Goal: Task Accomplishment & Management: Manage account settings

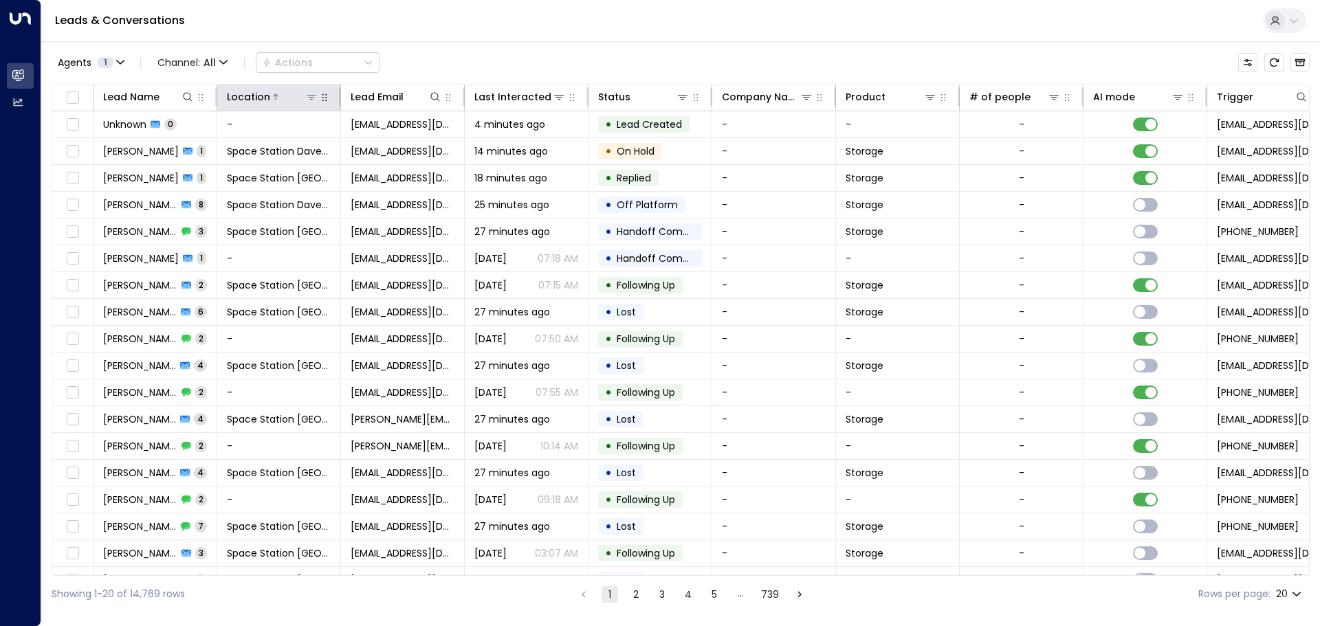
click at [310, 94] on icon at bounding box center [311, 96] width 11 height 11
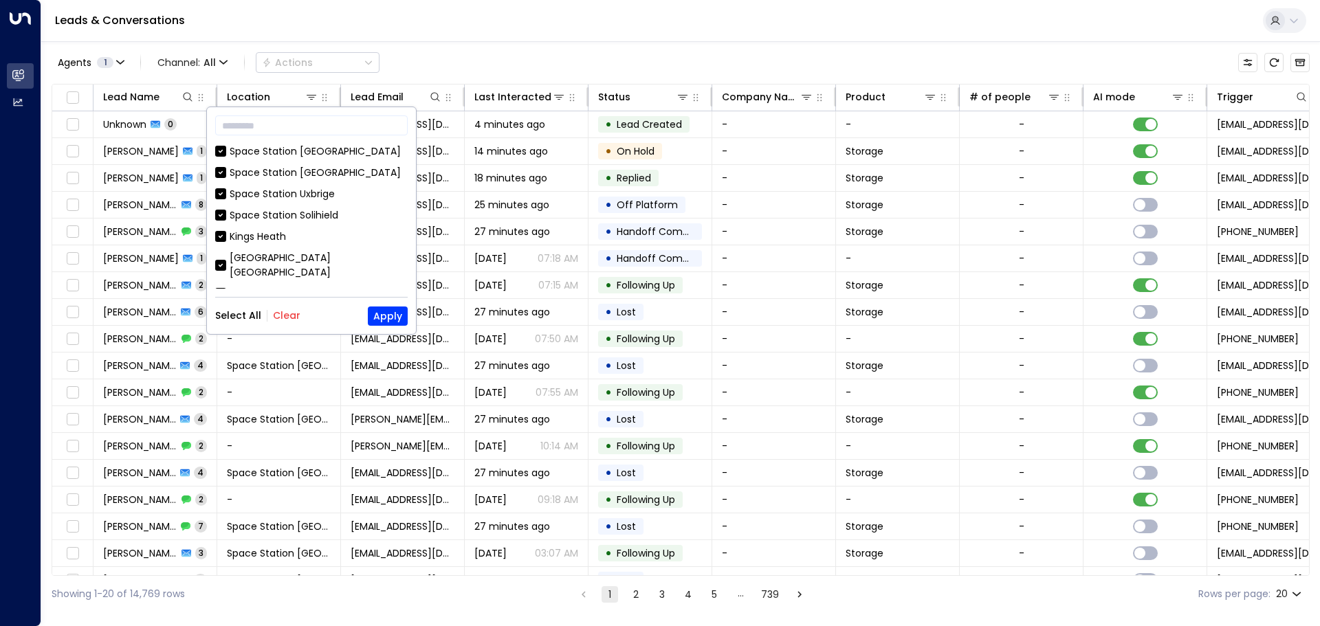
click at [287, 321] on button "Clear" at bounding box center [287, 315] width 28 height 11
click at [310, 260] on div "[GEOGRAPHIC_DATA] [GEOGRAPHIC_DATA]" at bounding box center [319, 265] width 178 height 29
click at [390, 320] on button "Apply" at bounding box center [388, 316] width 40 height 19
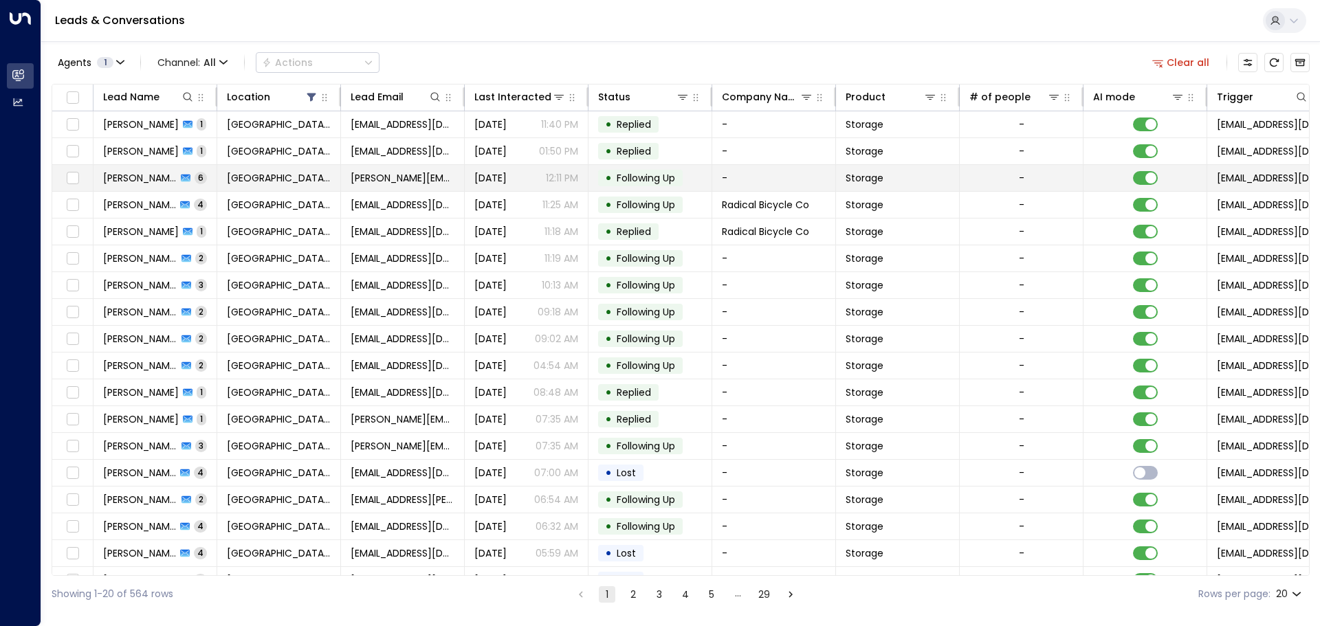
click at [382, 182] on span "[PERSON_NAME][EMAIL_ADDRESS][DOMAIN_NAME]" at bounding box center [403, 178] width 104 height 14
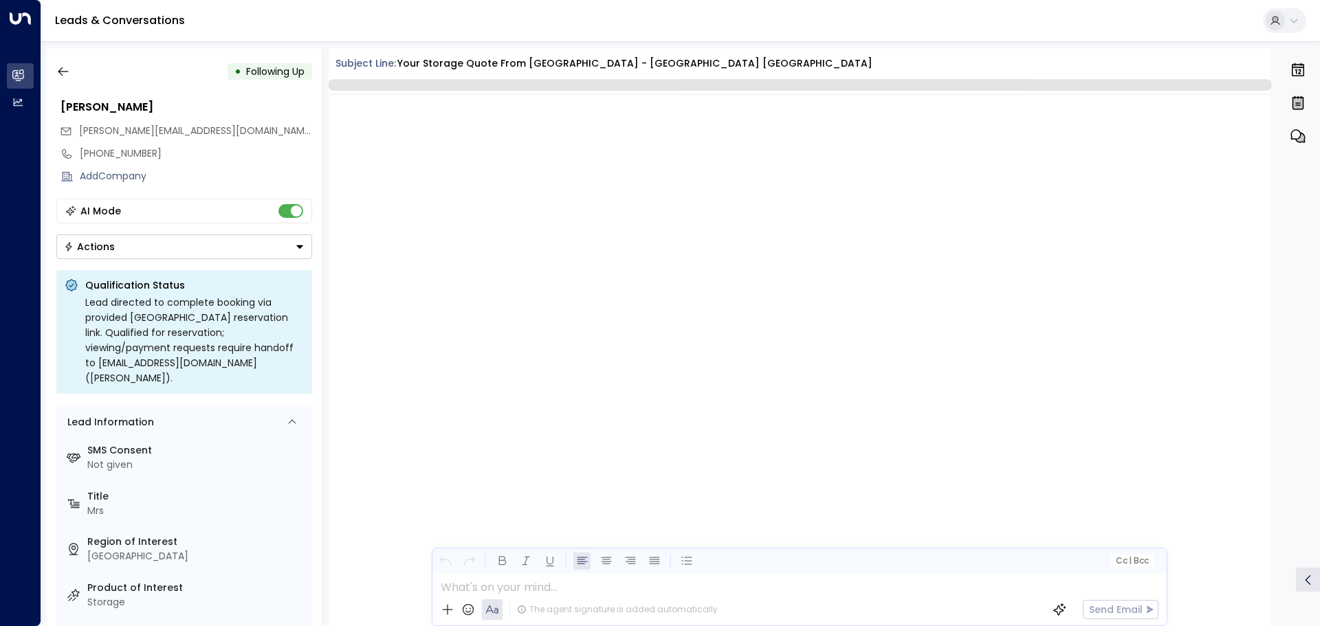
scroll to position [3096, 0]
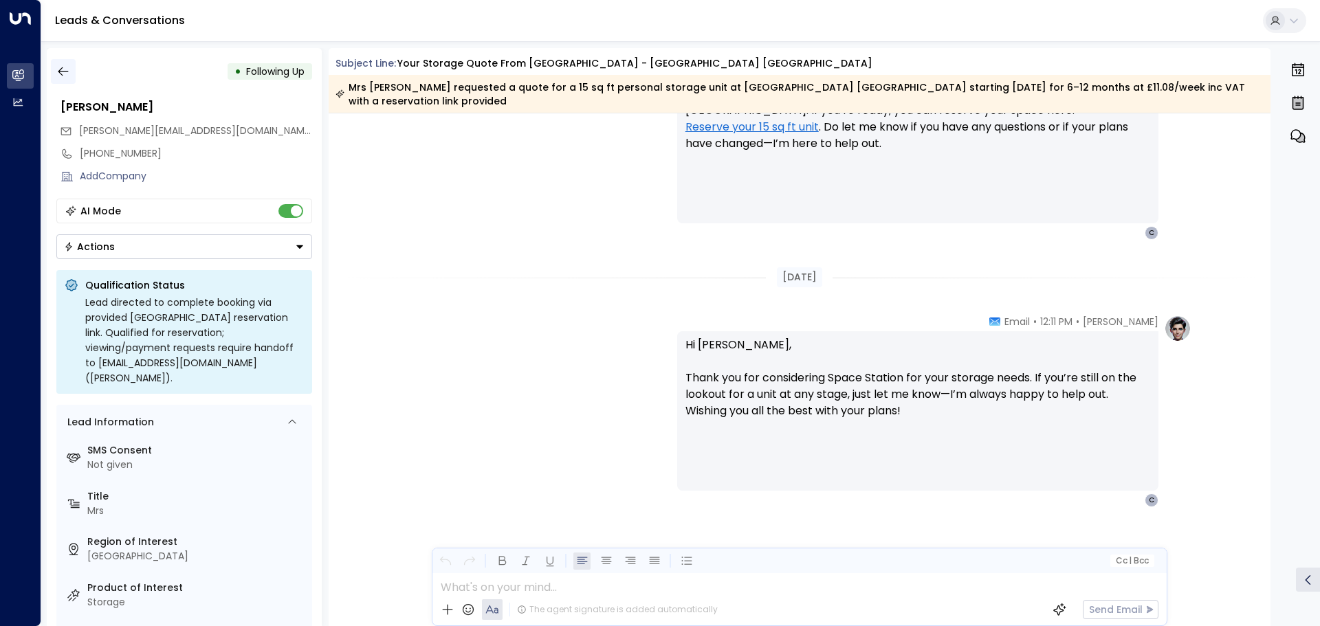
click at [66, 68] on icon "button" at bounding box center [63, 72] width 14 height 14
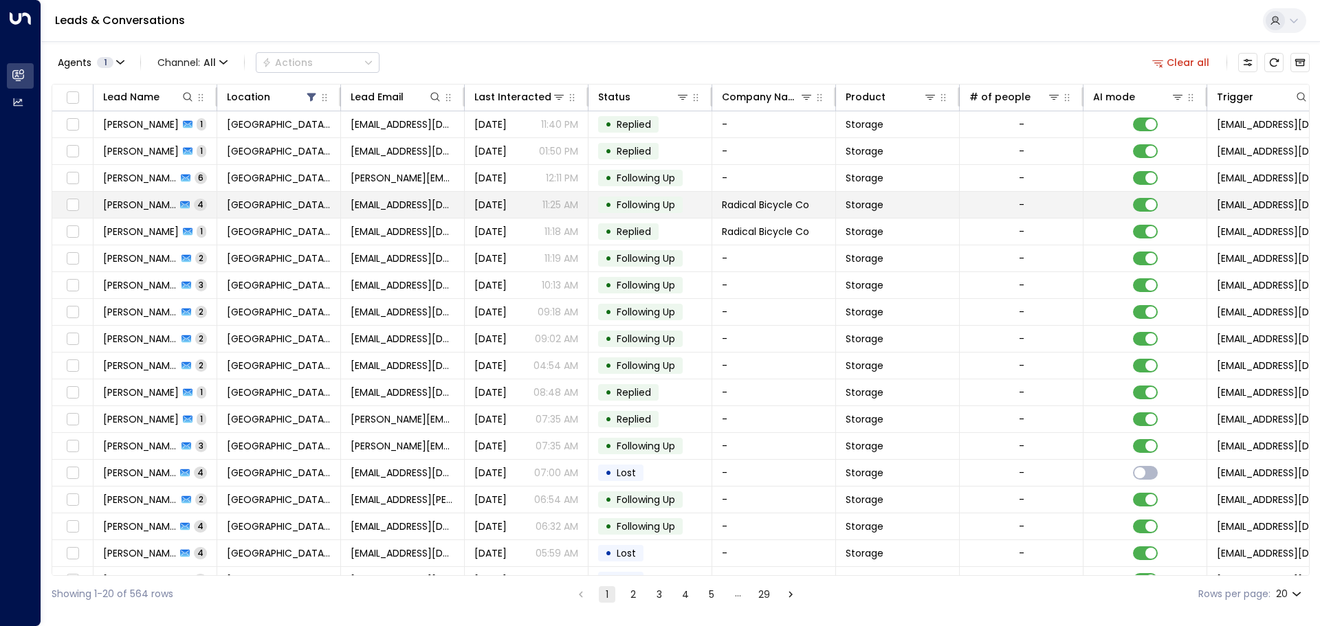
click at [1095, 206] on td at bounding box center [1146, 205] width 124 height 26
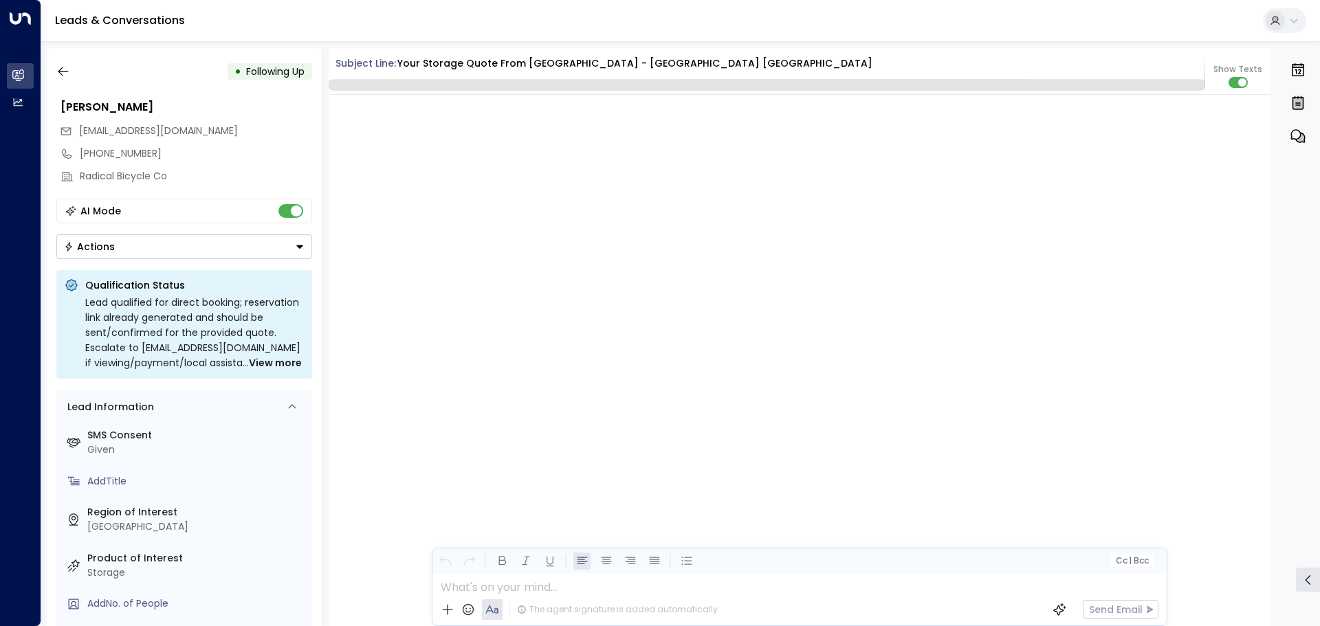
scroll to position [2905, 0]
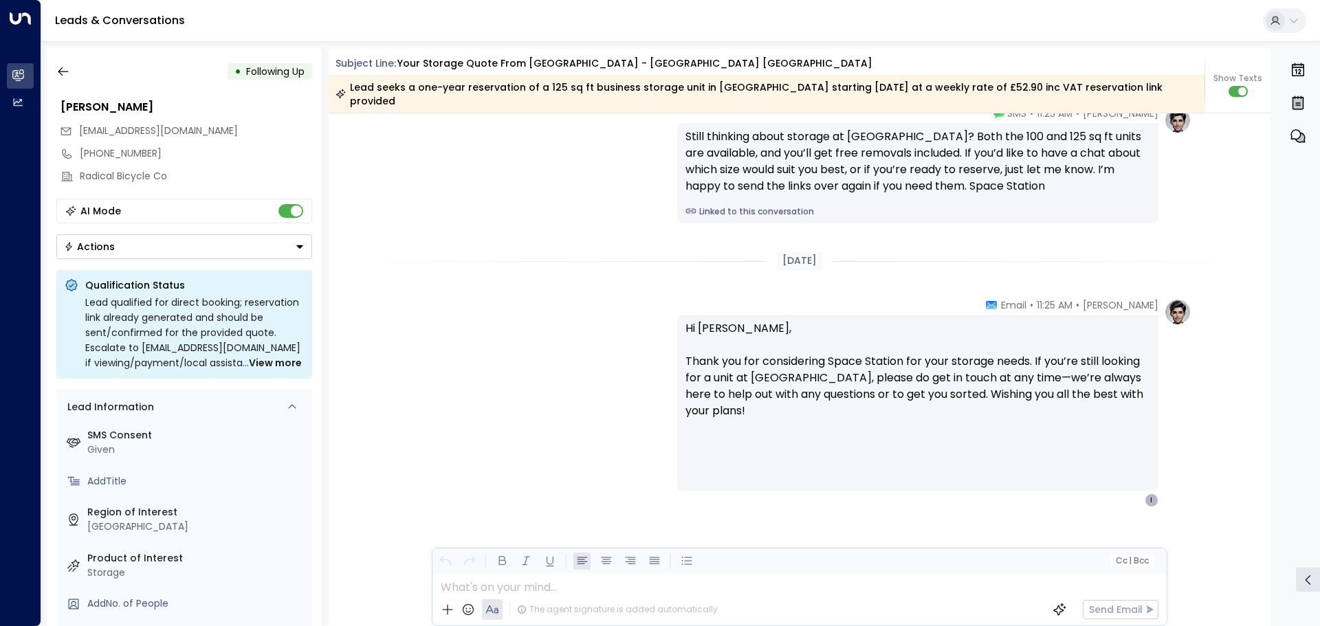
click at [251, 234] on button "Actions" at bounding box center [184, 246] width 256 height 25
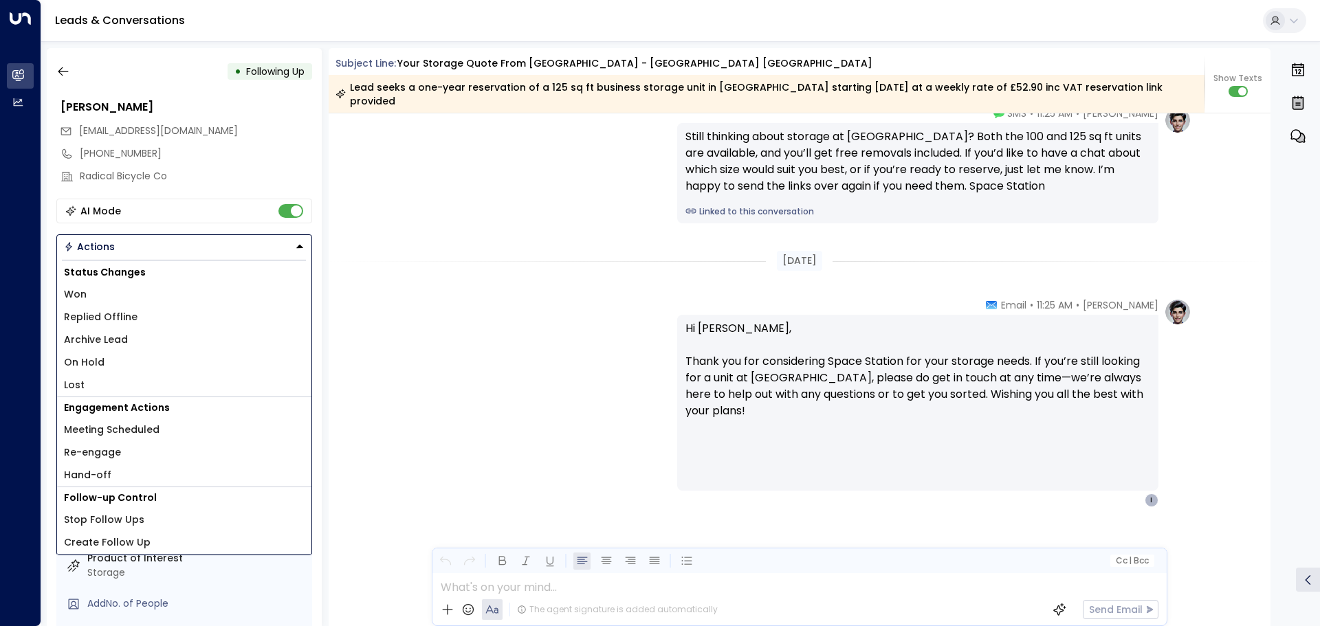
click at [158, 315] on li "Replied Offline" at bounding box center [184, 317] width 254 height 23
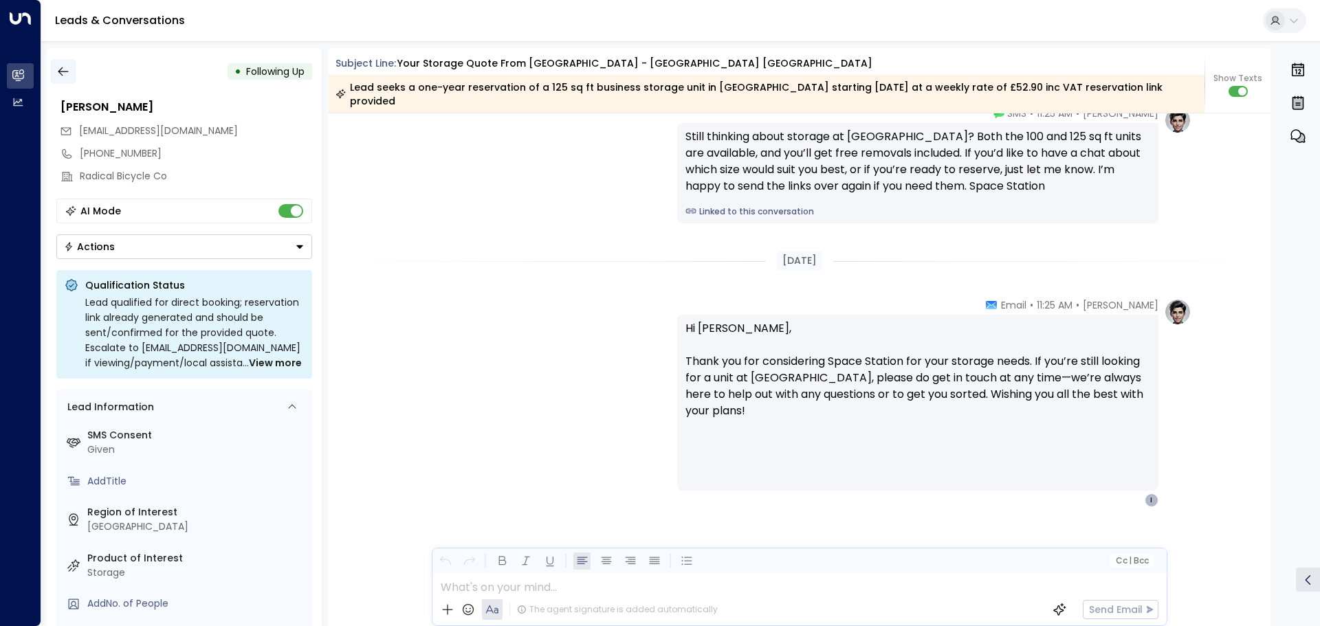
click at [60, 62] on button "button" at bounding box center [63, 71] width 25 height 25
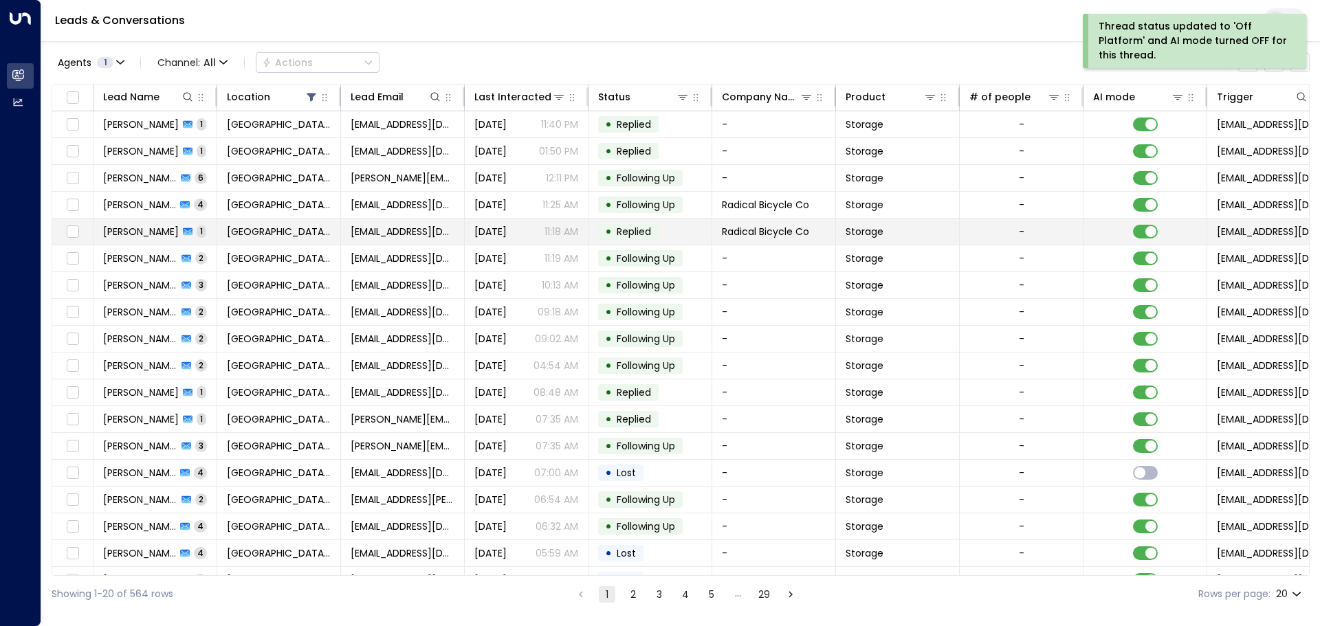
click at [183, 228] on icon at bounding box center [188, 232] width 10 height 10
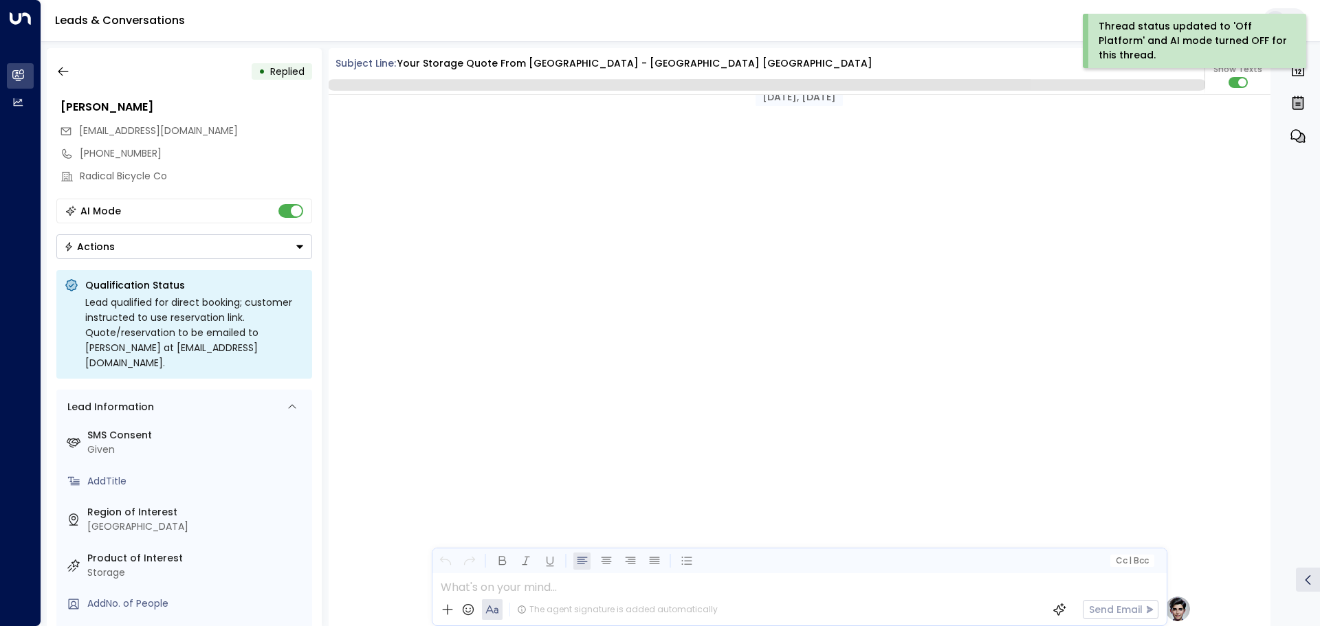
scroll to position [1128, 0]
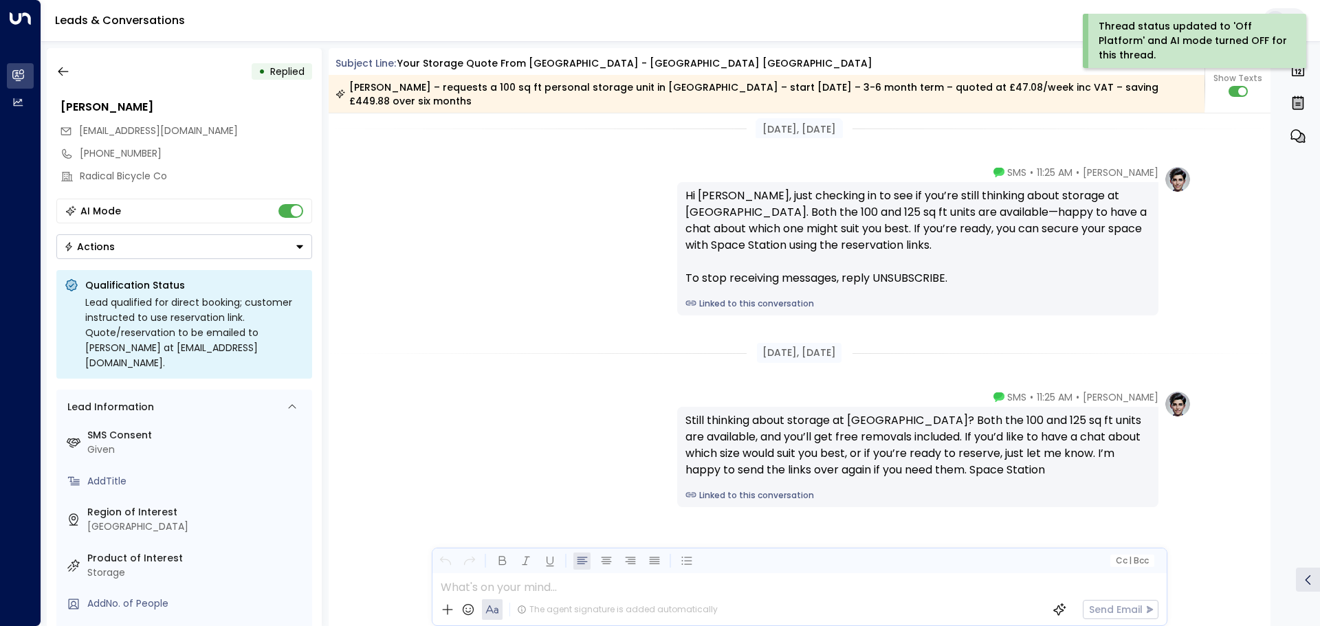
click at [249, 256] on button "Actions" at bounding box center [184, 246] width 256 height 25
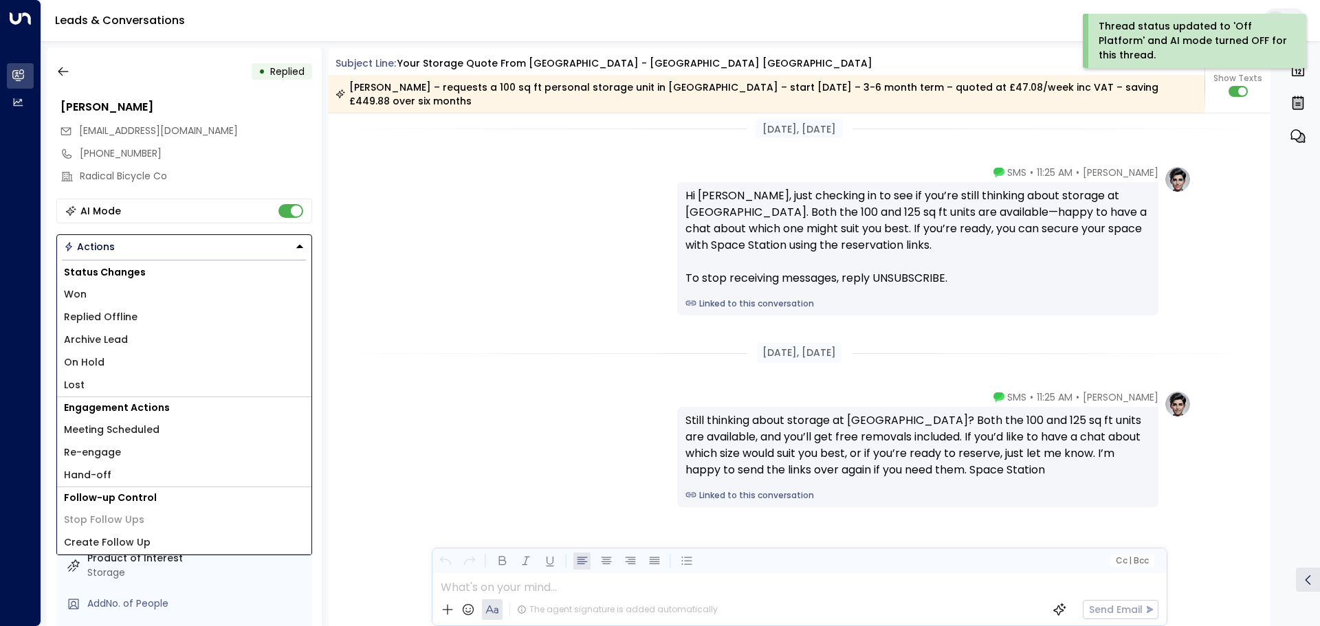
click at [193, 312] on li "Replied Offline" at bounding box center [184, 317] width 254 height 23
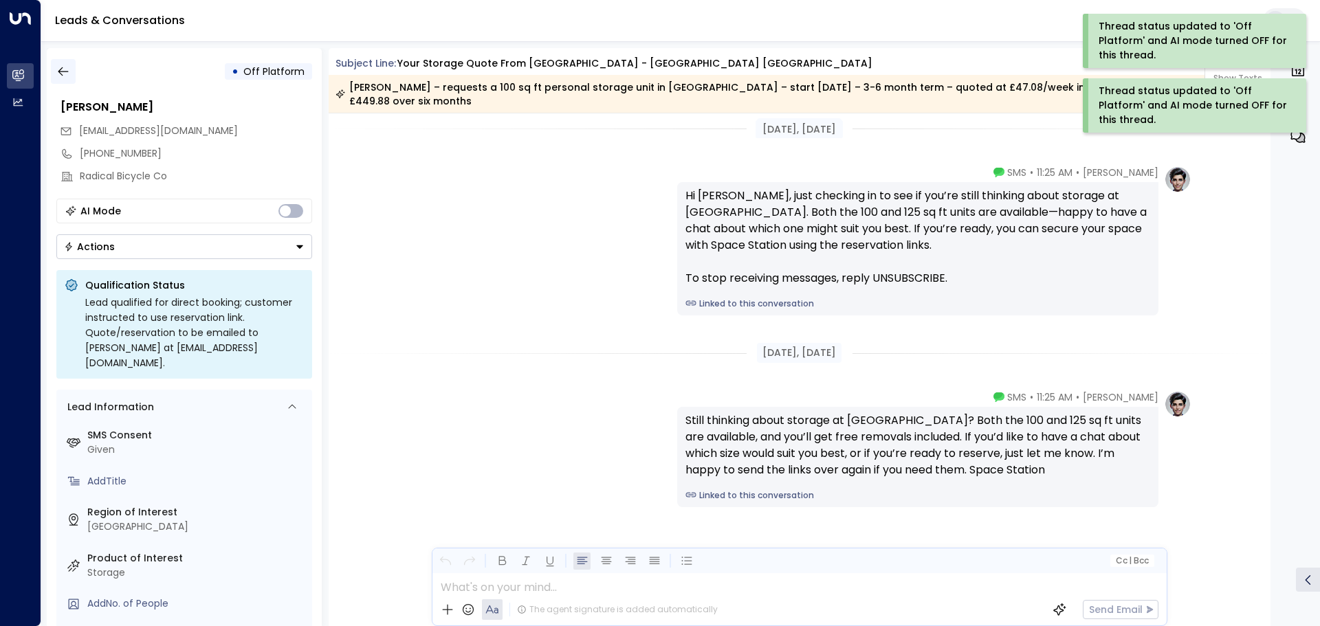
click at [72, 74] on button "button" at bounding box center [63, 71] width 25 height 25
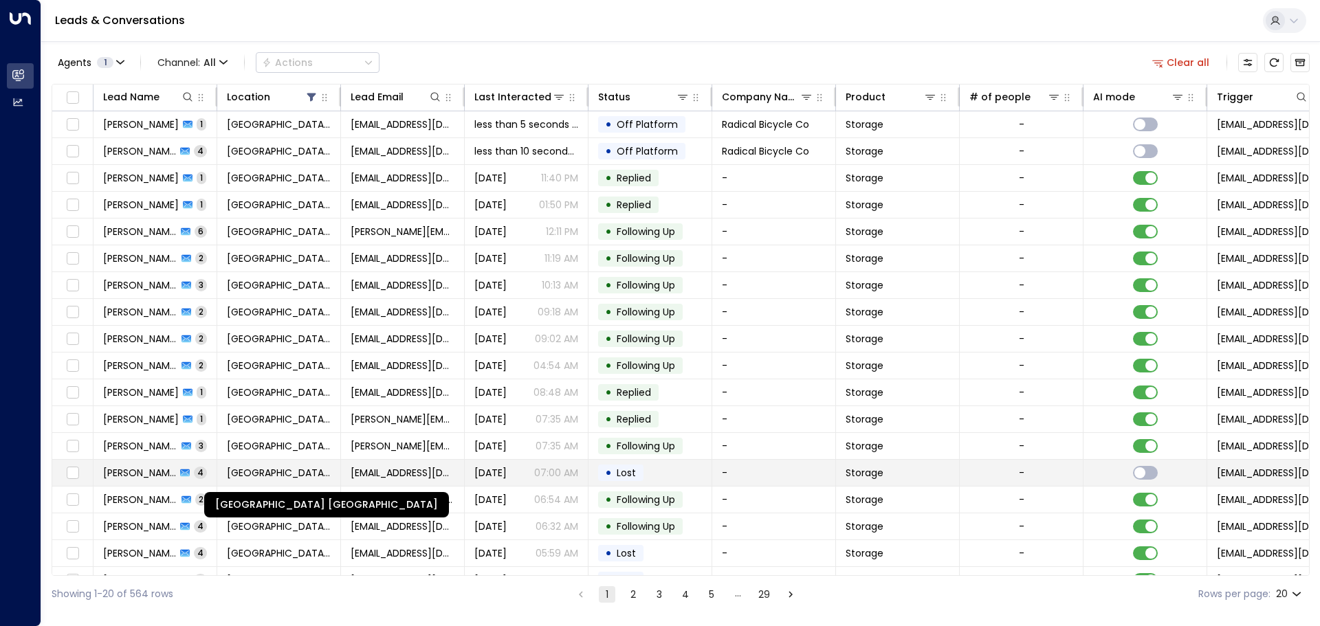
click at [313, 471] on span "[GEOGRAPHIC_DATA] [GEOGRAPHIC_DATA]" at bounding box center [279, 473] width 104 height 14
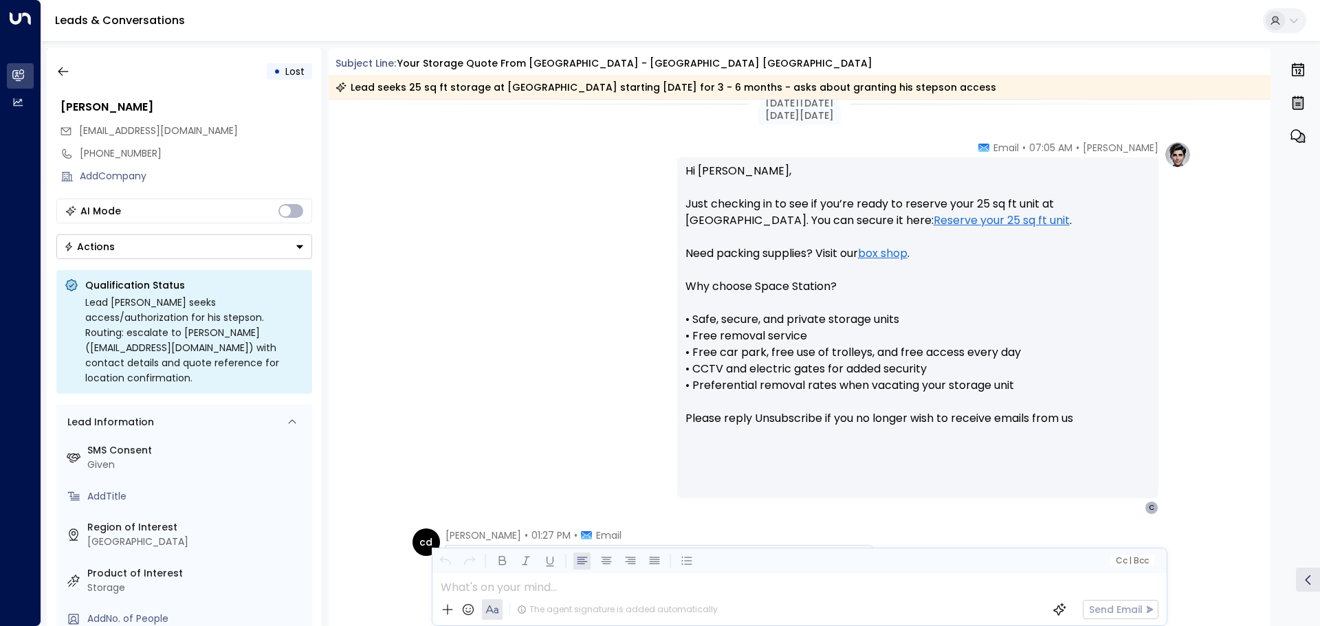
scroll to position [1197, 0]
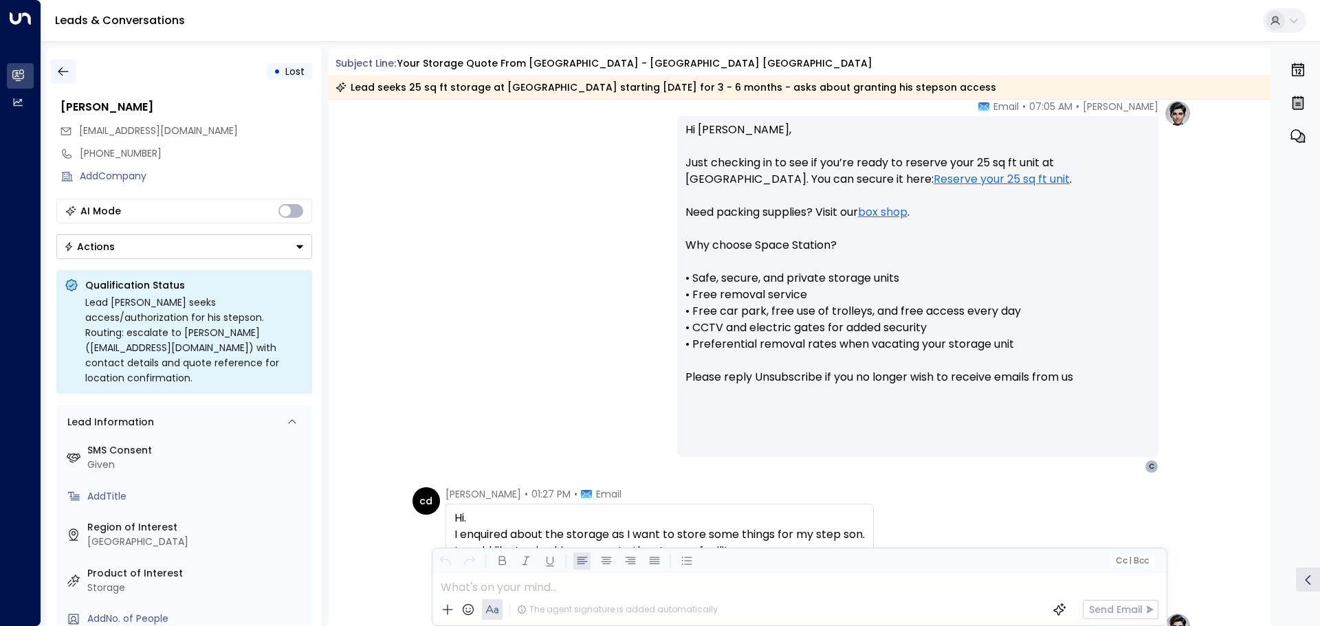
click at [63, 69] on icon "button" at bounding box center [63, 72] width 14 height 14
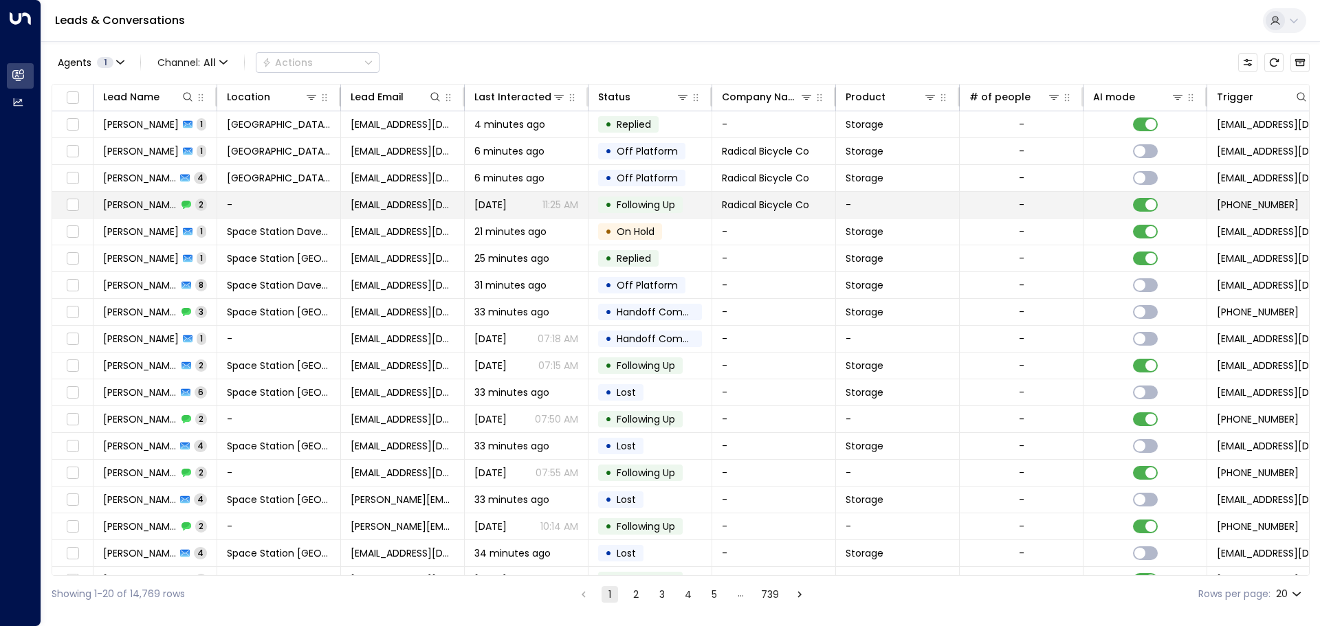
click at [338, 215] on td "-" at bounding box center [279, 205] width 124 height 26
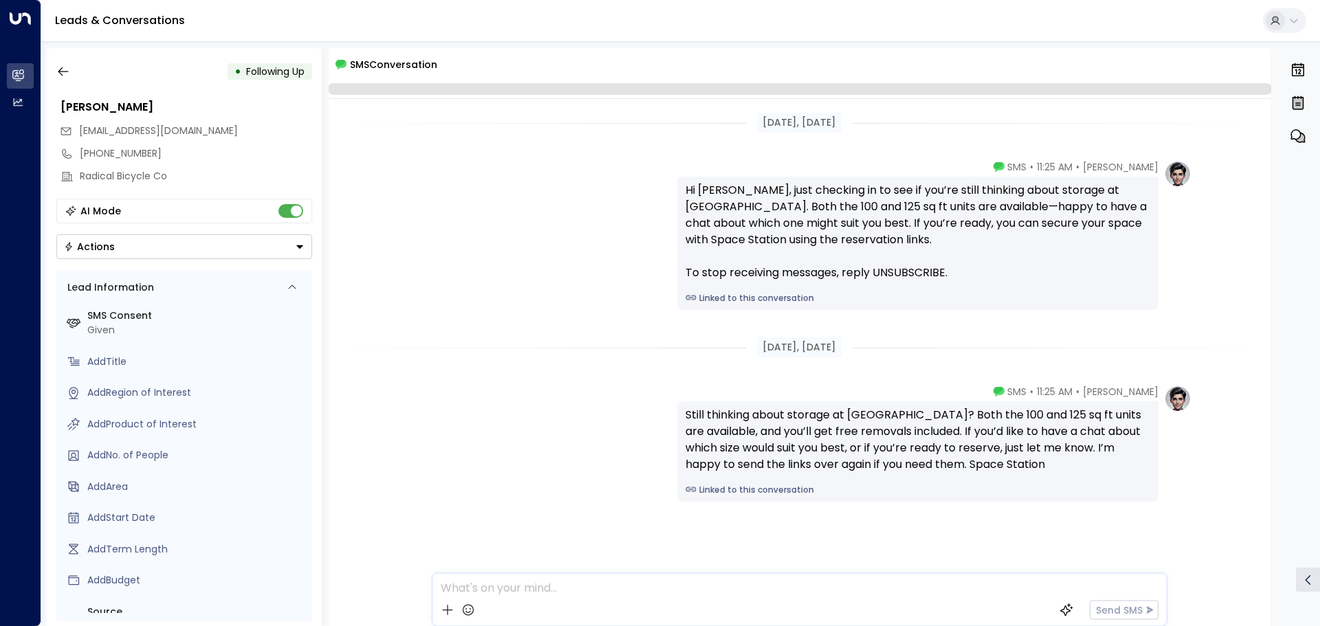
scroll to position [13, 0]
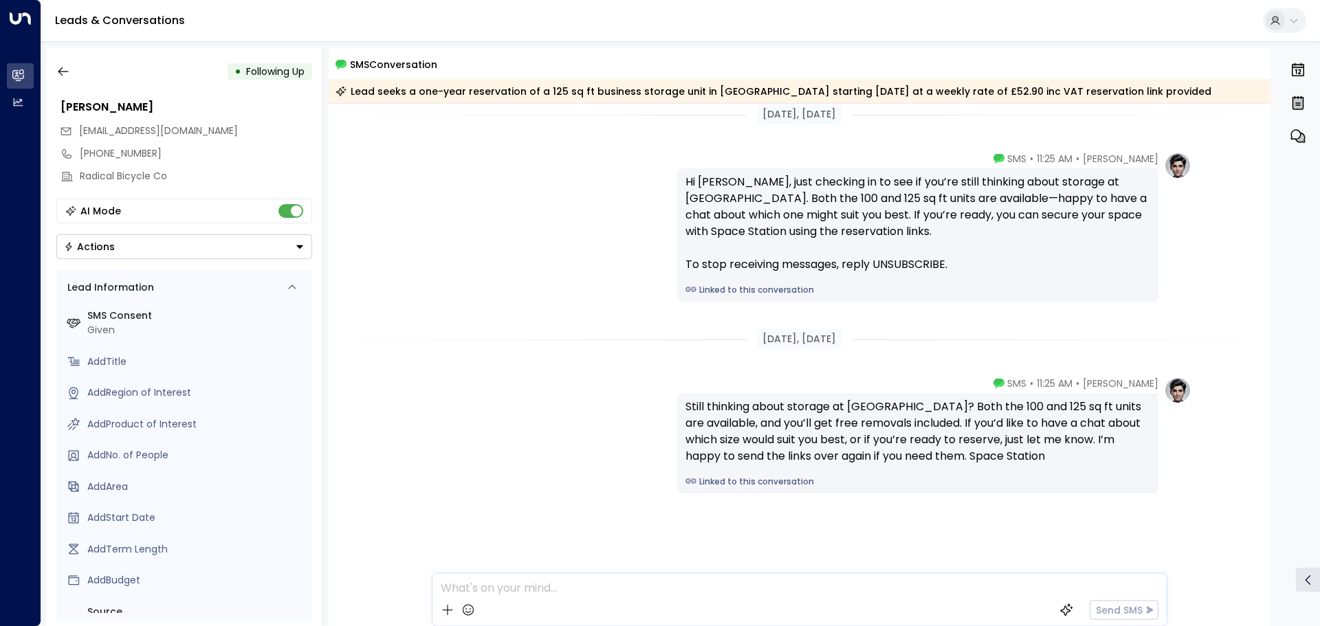
click at [157, 245] on button "Actions" at bounding box center [184, 246] width 256 height 25
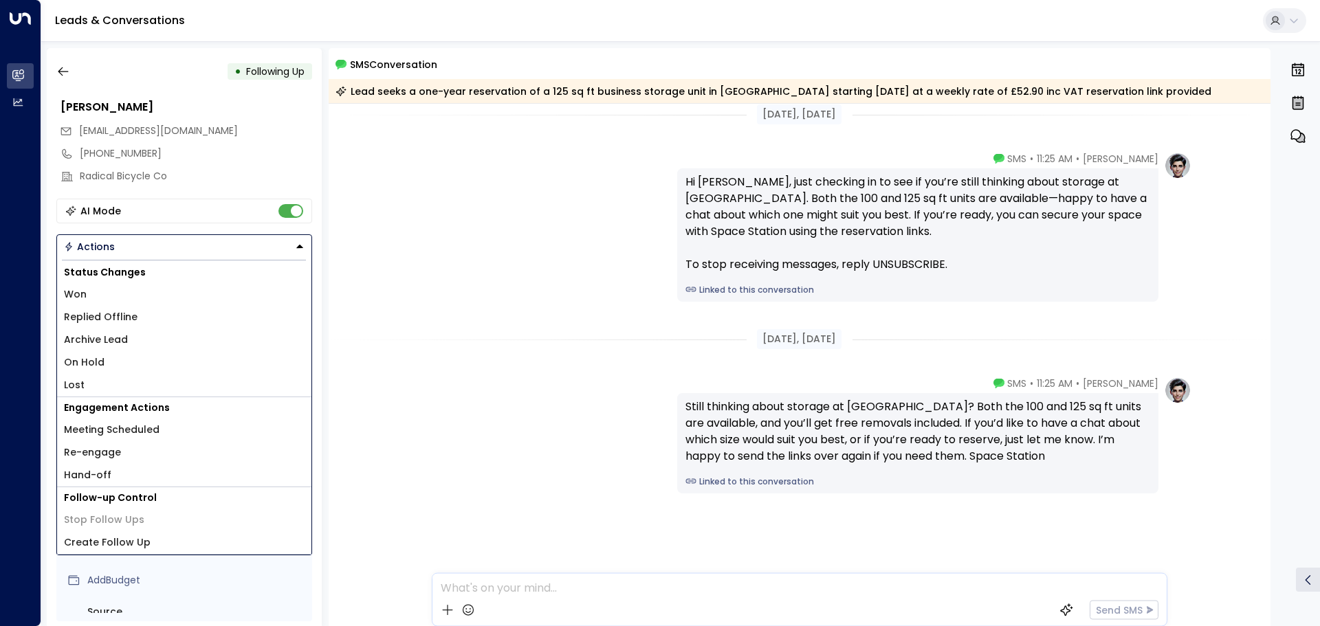
click at [172, 311] on li "Replied Offline" at bounding box center [184, 317] width 254 height 23
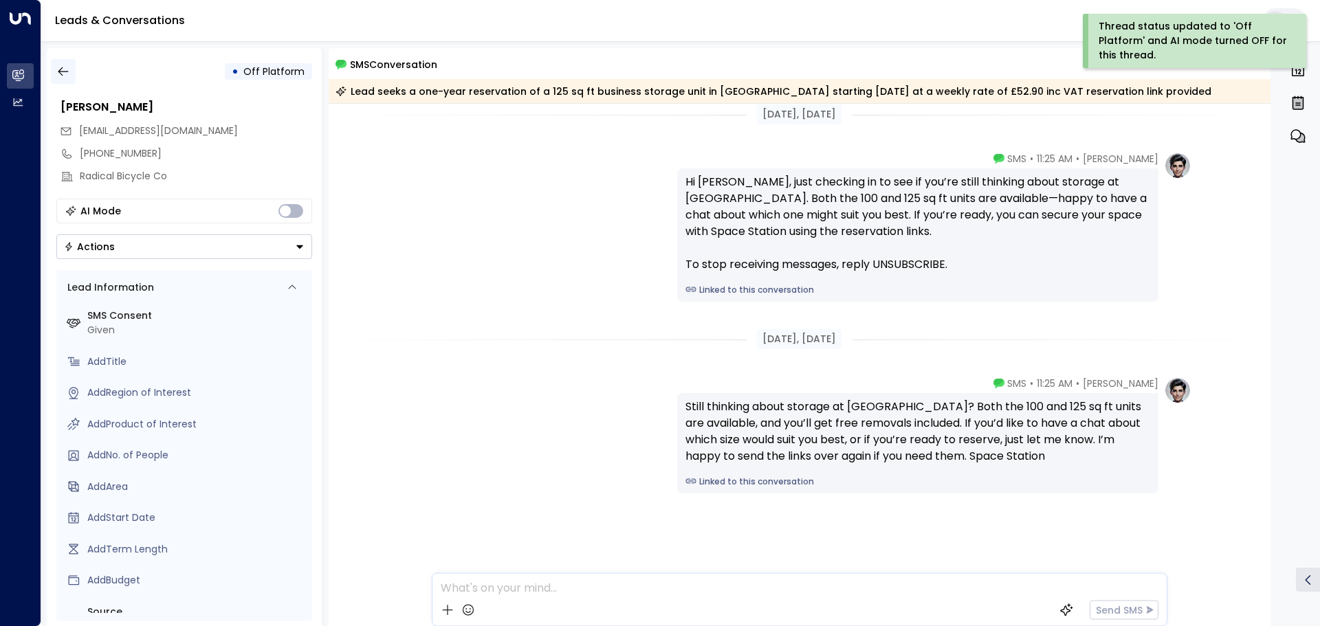
click at [63, 78] on icon "button" at bounding box center [63, 72] width 14 height 14
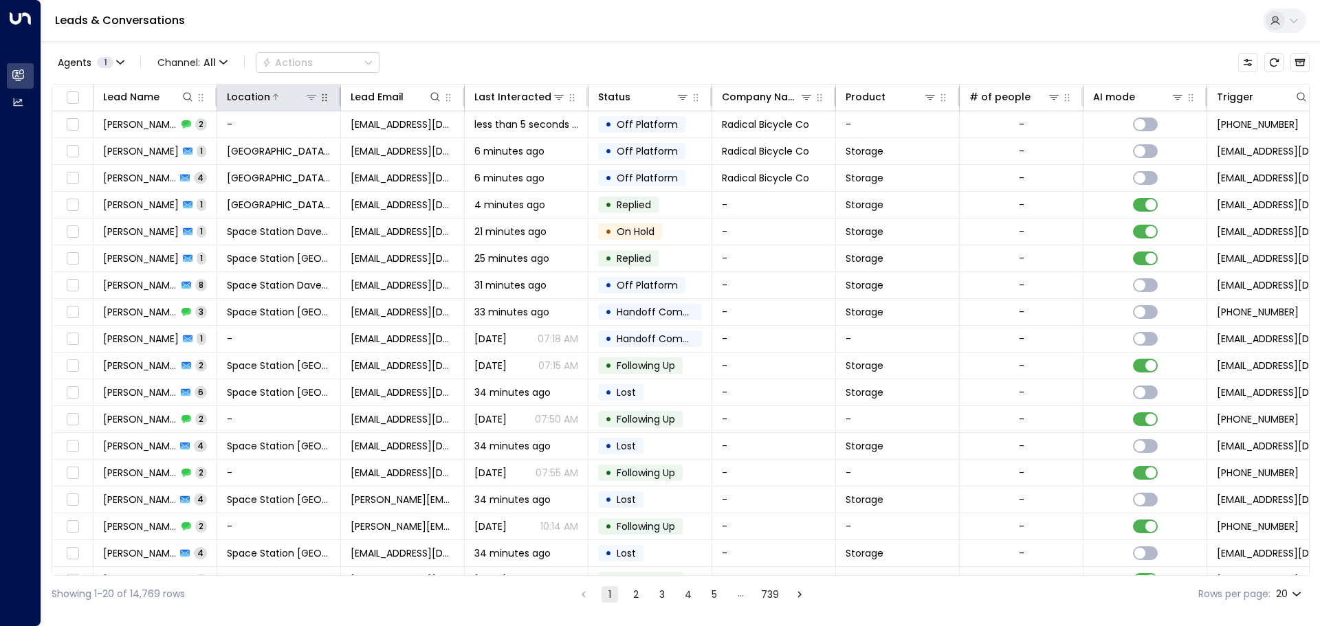
click at [316, 101] on button at bounding box center [312, 97] width 14 height 14
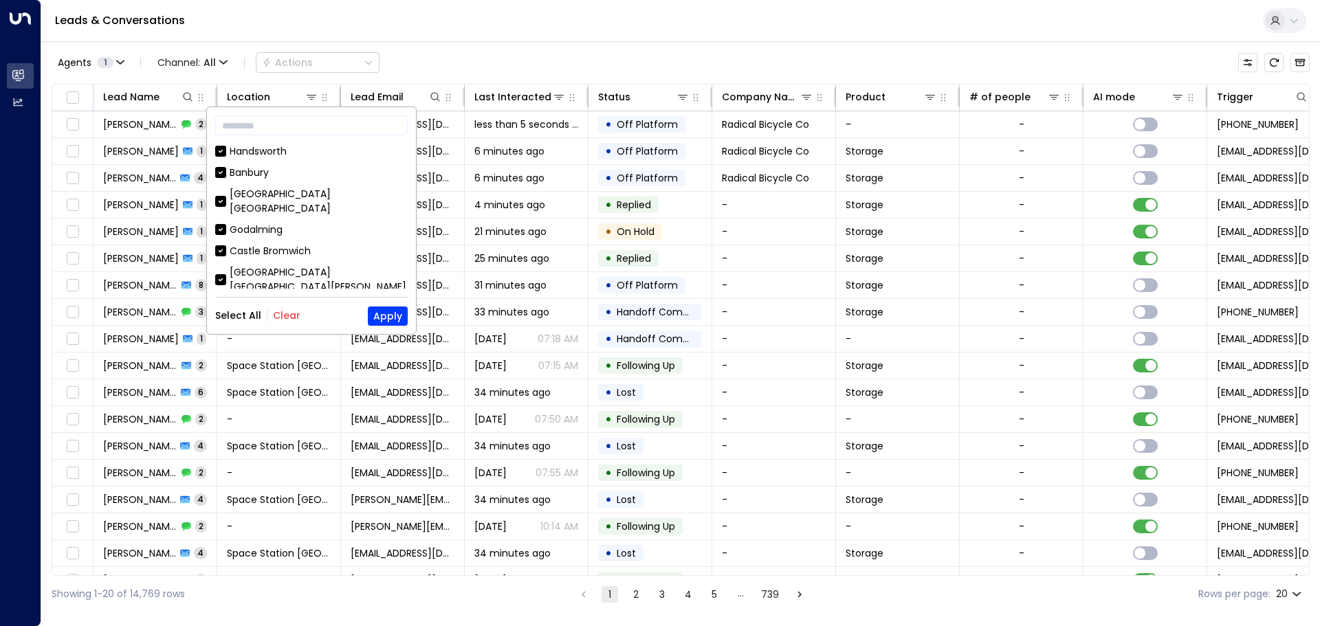
click at [290, 323] on div "Select All Clear Apply" at bounding box center [311, 316] width 193 height 19
click at [280, 323] on div "Select All Clear Apply" at bounding box center [311, 316] width 193 height 19
click at [281, 316] on button "Clear" at bounding box center [287, 315] width 28 height 11
click at [306, 182] on div "[GEOGRAPHIC_DATA] [GEOGRAPHIC_DATA] [GEOGRAPHIC_DATA] [GEOGRAPHIC_DATA] [GEOGRA…" at bounding box center [311, 216] width 193 height 144
click at [306, 195] on div "[GEOGRAPHIC_DATA] [GEOGRAPHIC_DATA]" at bounding box center [319, 201] width 178 height 29
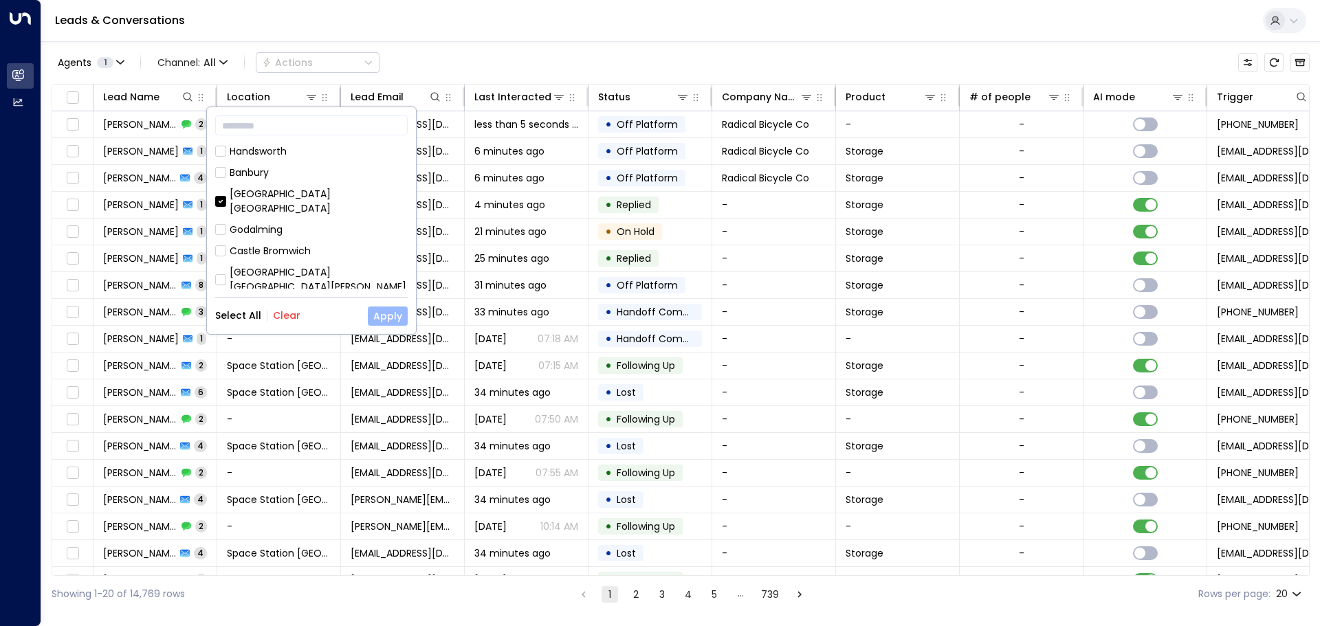
click at [385, 320] on button "Apply" at bounding box center [388, 316] width 40 height 19
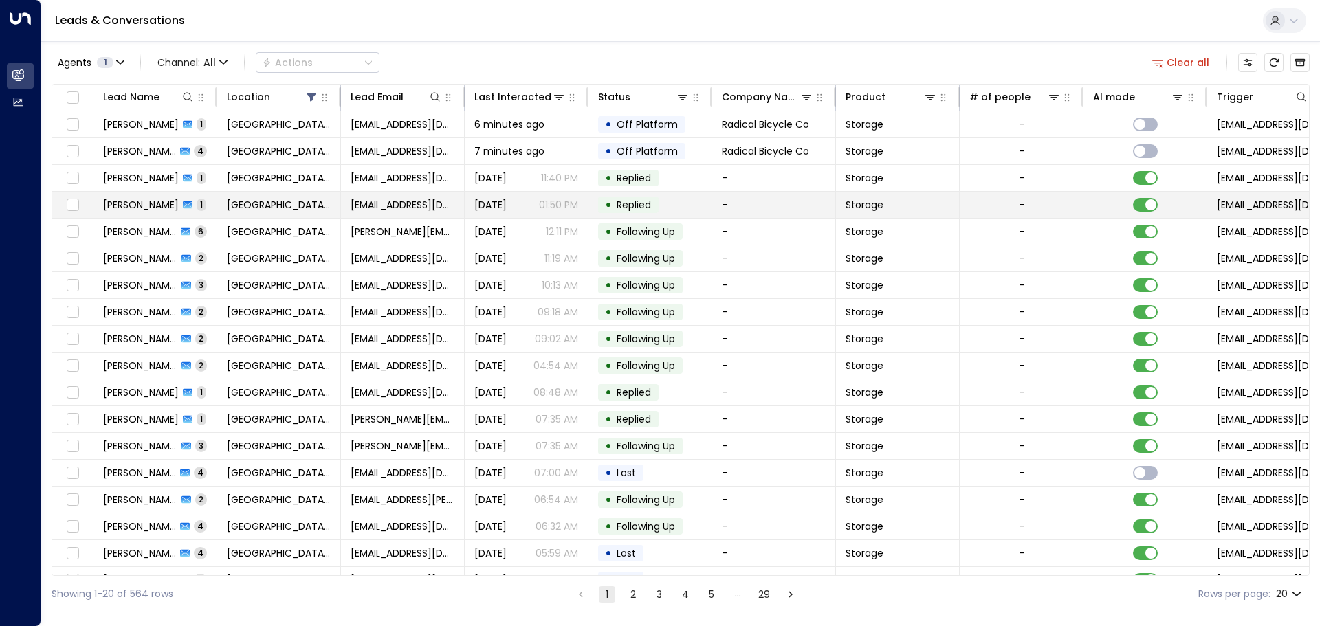
click at [212, 217] on td "[PERSON_NAME] 1" at bounding box center [156, 205] width 124 height 26
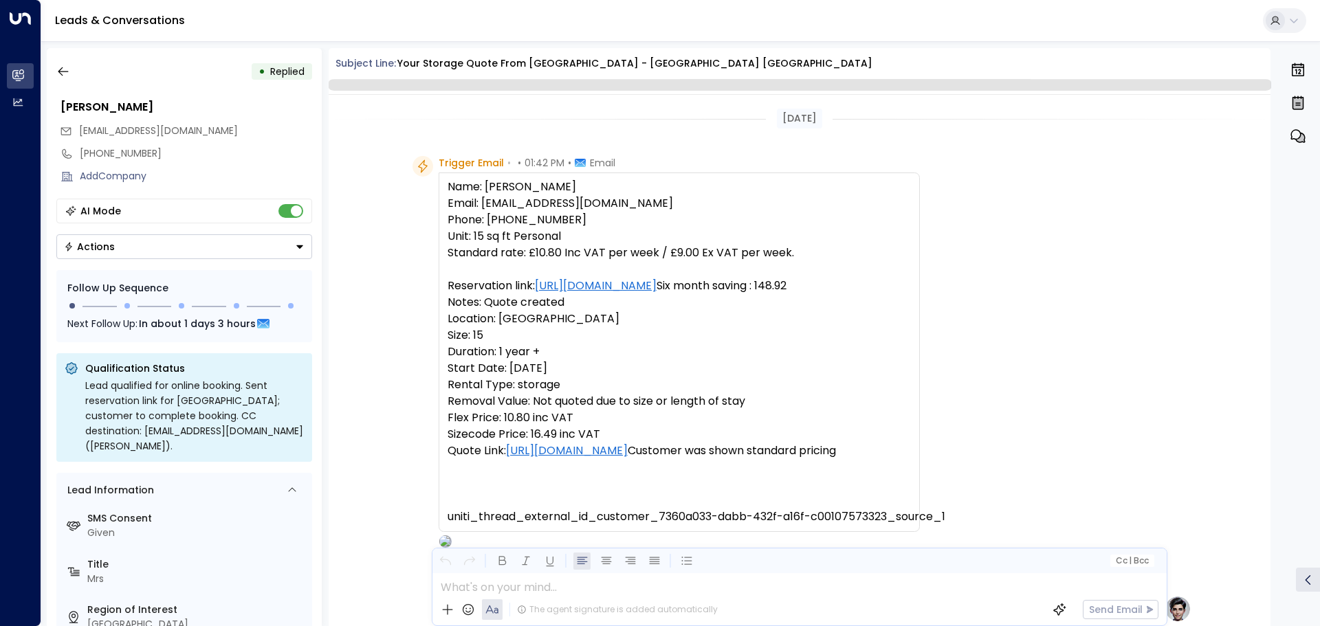
scroll to position [778, 0]
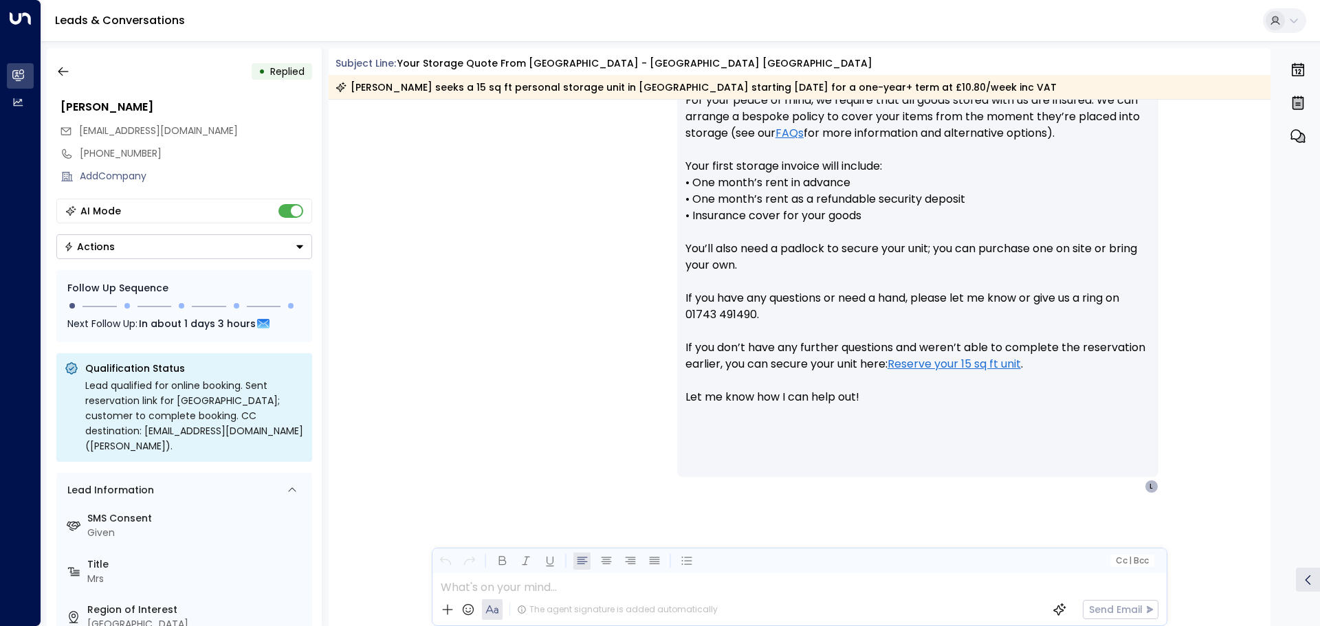
click at [182, 266] on div "• Replied [PERSON_NAME] [EMAIL_ADDRESS][DOMAIN_NAME] [PHONE_NUMBER] Add Company…" at bounding box center [184, 337] width 275 height 578
click at [181, 255] on button "Actions" at bounding box center [184, 246] width 256 height 25
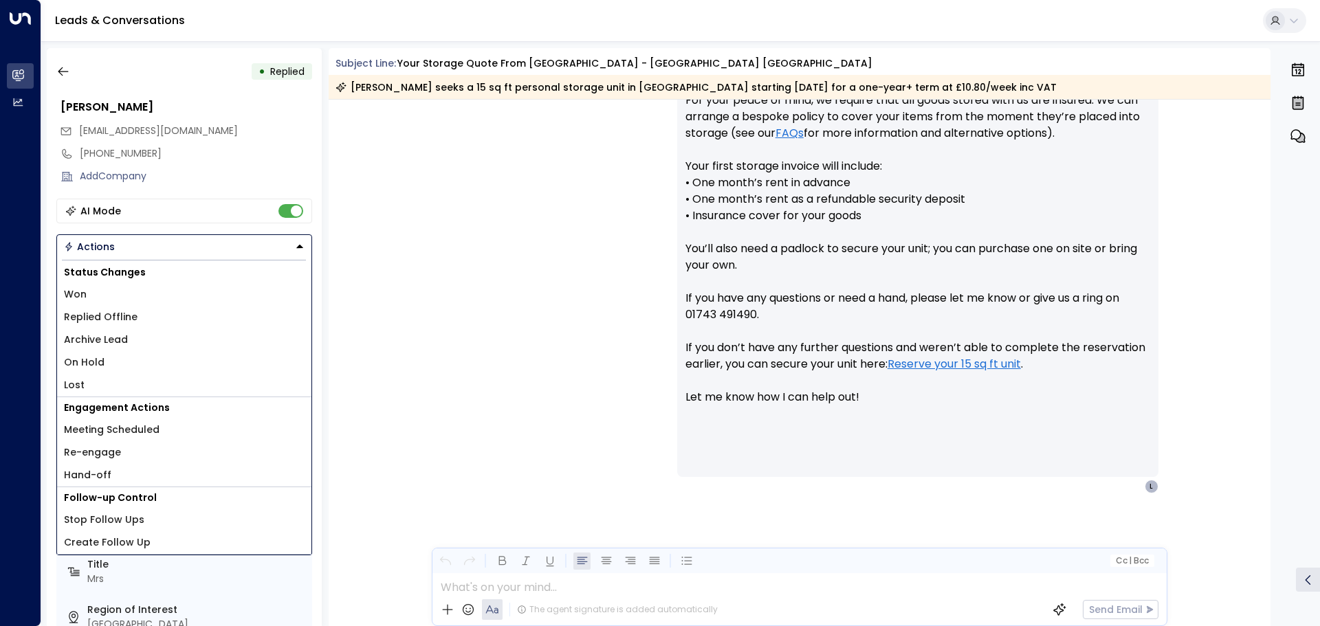
drag, startPoint x: 145, startPoint y: 329, endPoint x: 145, endPoint y: 316, distance: 13.1
click at [145, 316] on div "Status Changes Won Replied Offline Archive Lead On Hold Lost" at bounding box center [184, 329] width 254 height 135
click at [145, 316] on li "Replied Offline" at bounding box center [184, 317] width 254 height 23
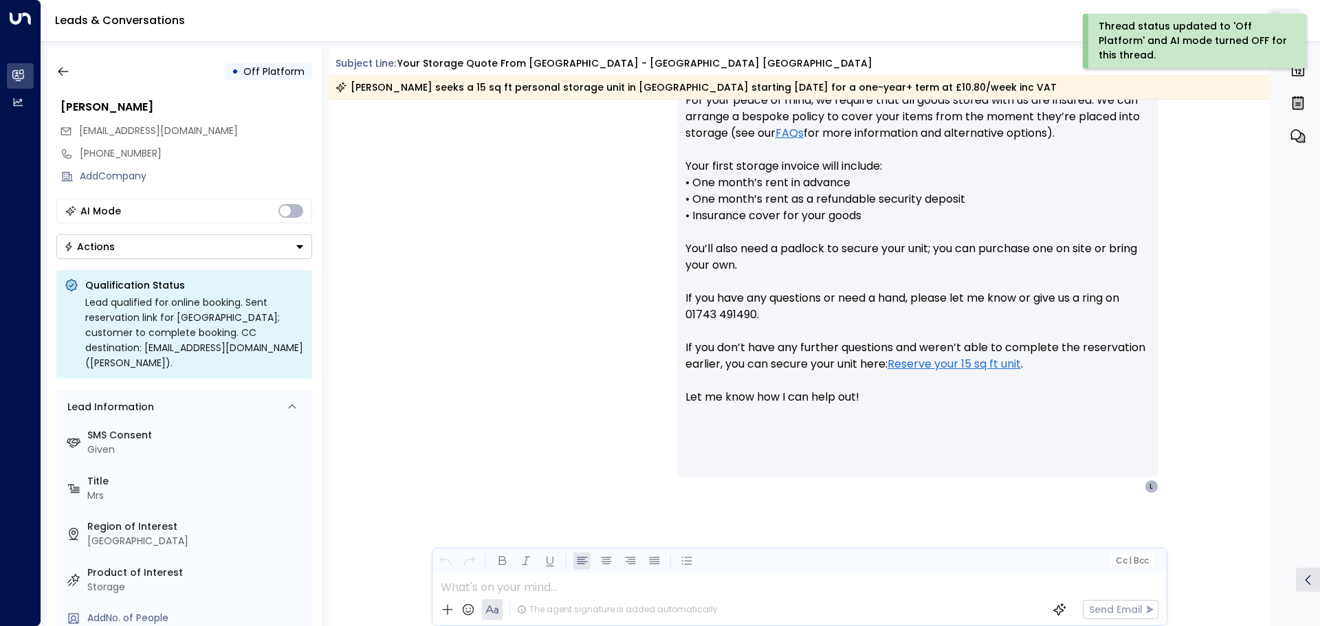
click at [76, 76] on div "• Off Platform" at bounding box center [184, 71] width 256 height 25
click at [63, 84] on div "• Off Platform [PERSON_NAME] [EMAIL_ADDRESS][DOMAIN_NAME] [PHONE_NUMBER] Add Co…" at bounding box center [184, 337] width 275 height 578
click at [62, 65] on icon "button" at bounding box center [63, 72] width 14 height 14
